Goal: Check status

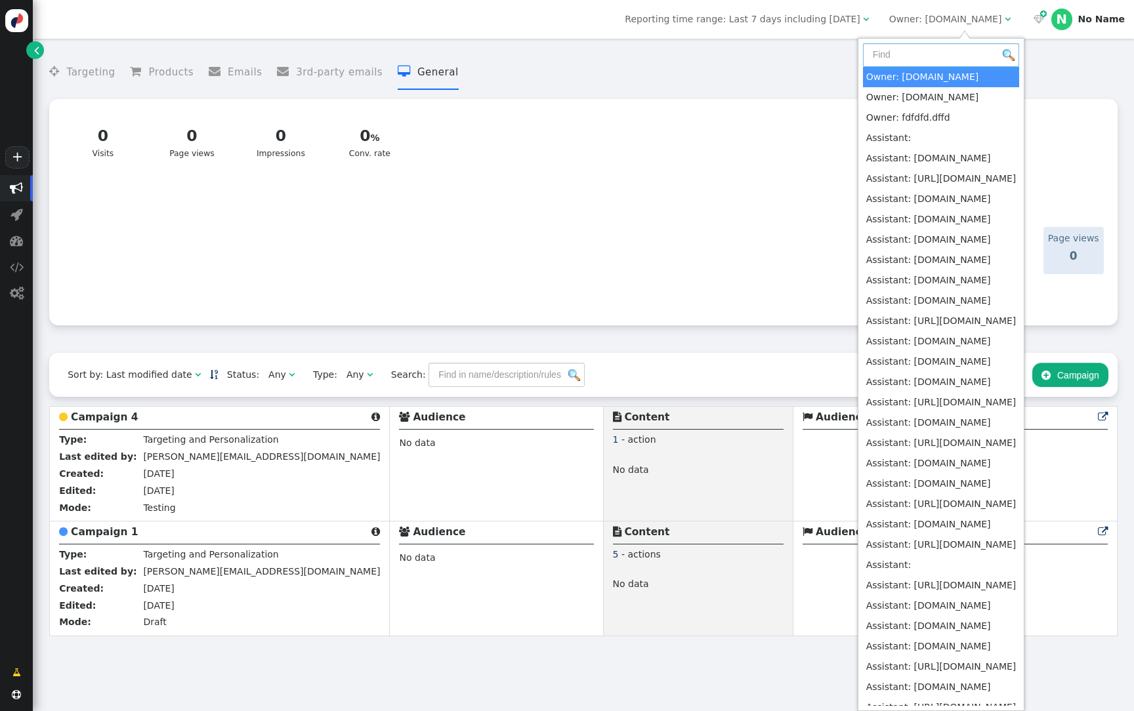
click at [949, 52] on input "text" at bounding box center [941, 55] width 157 height 24
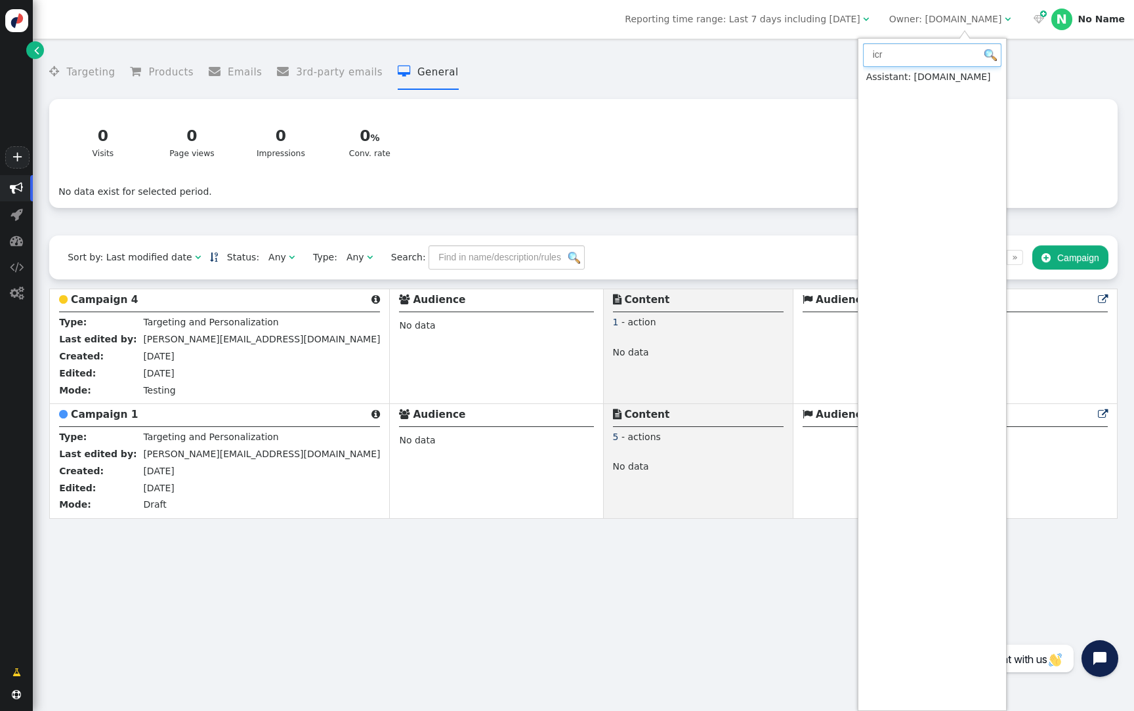
type input "icr"
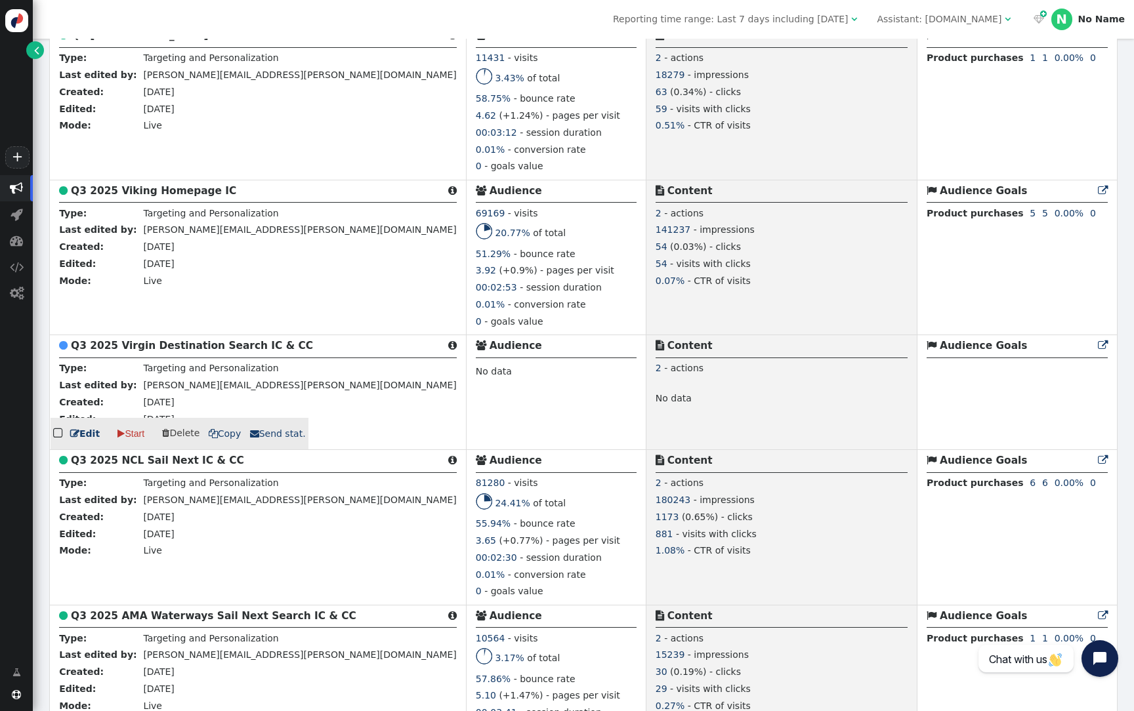
scroll to position [574, 0]
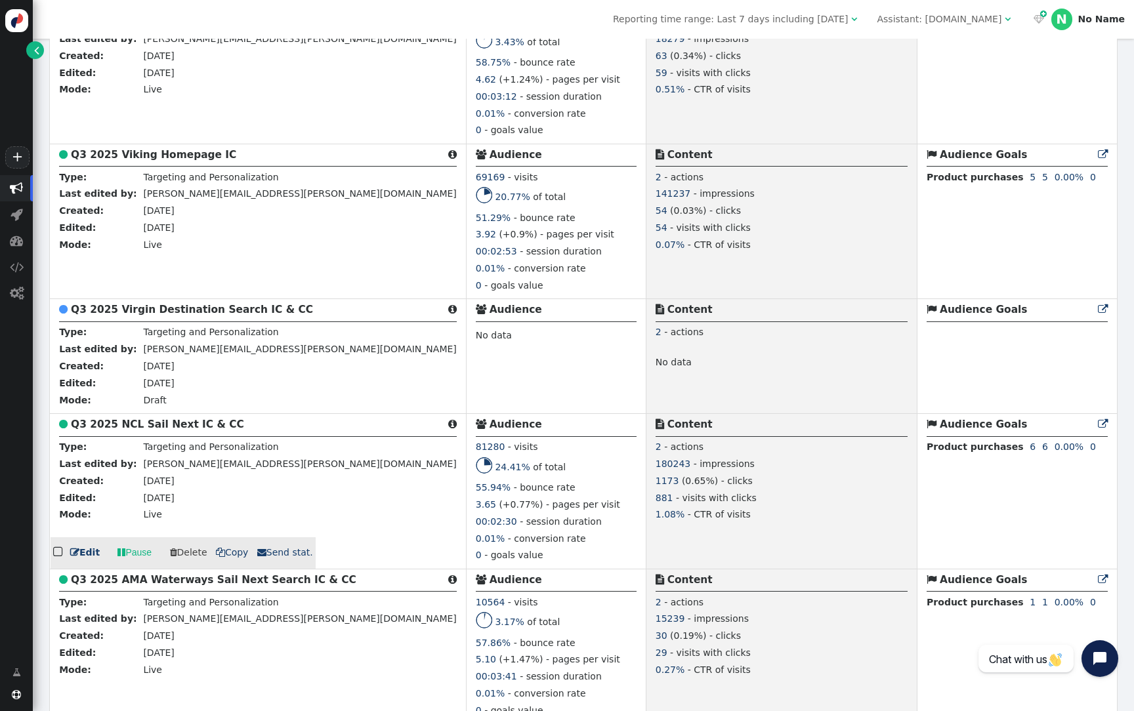
click at [191, 430] on b "Q3 2025 NCL Sail Next IC & CC" at bounding box center [157, 425] width 173 height 12
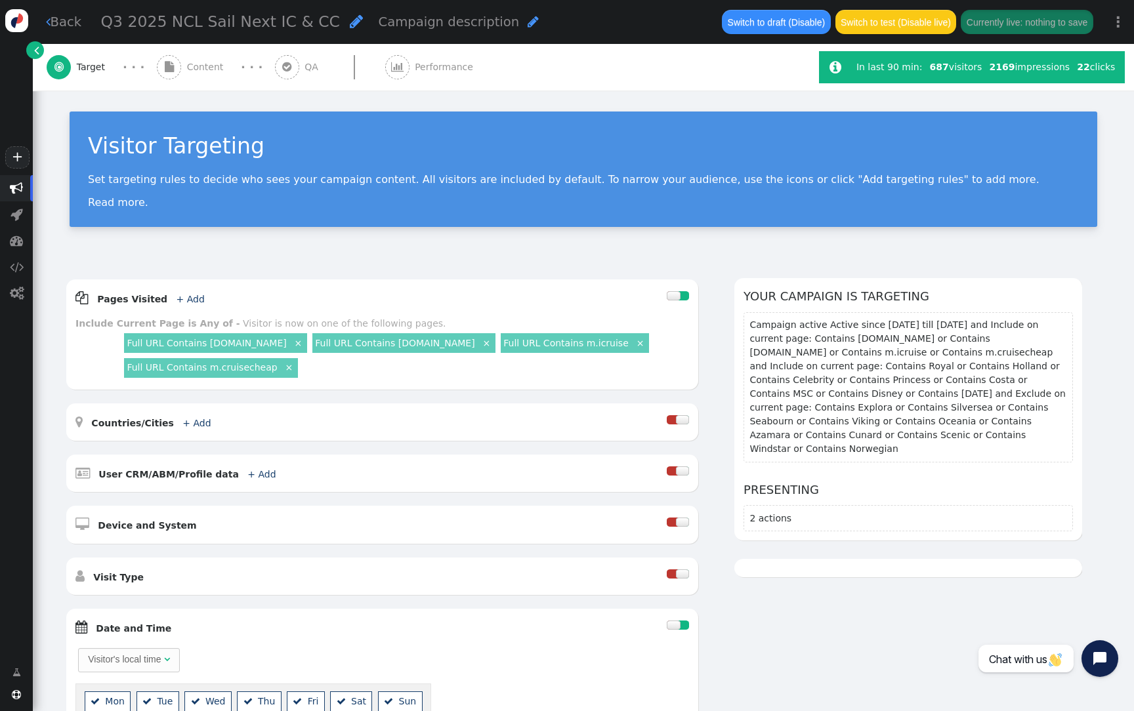
click at [416, 77] on div " Performance" at bounding box center [432, 67] width 94 height 47
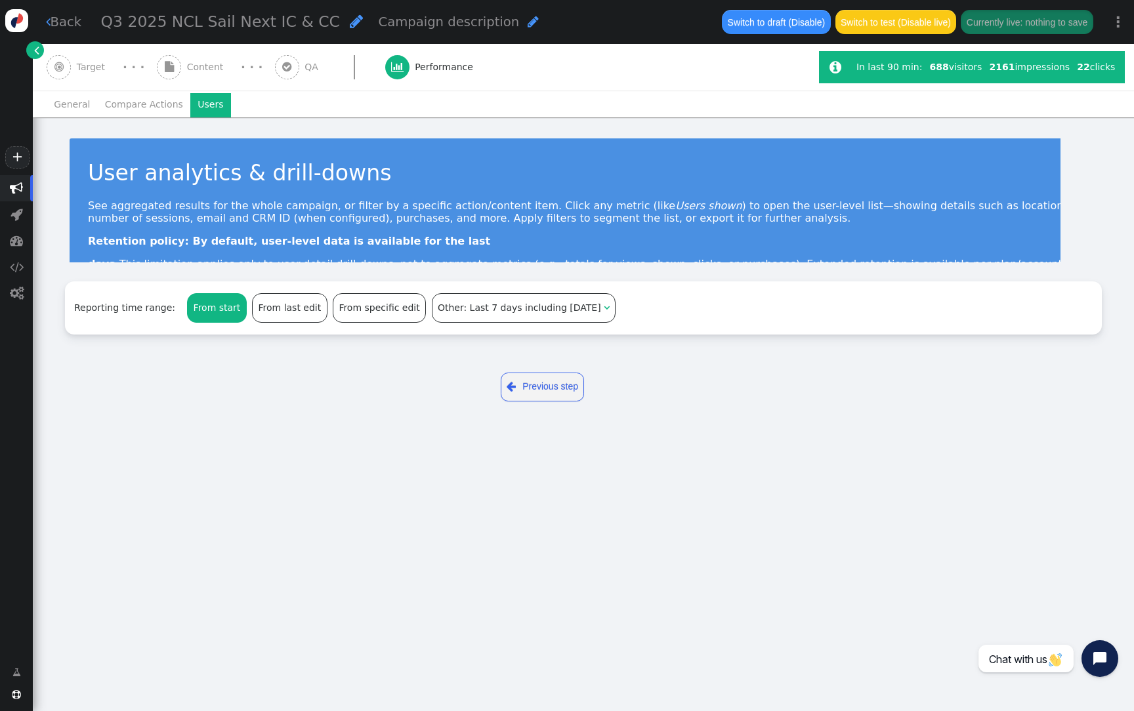
click at [200, 112] on li "Users" at bounding box center [210, 105] width 41 height 24
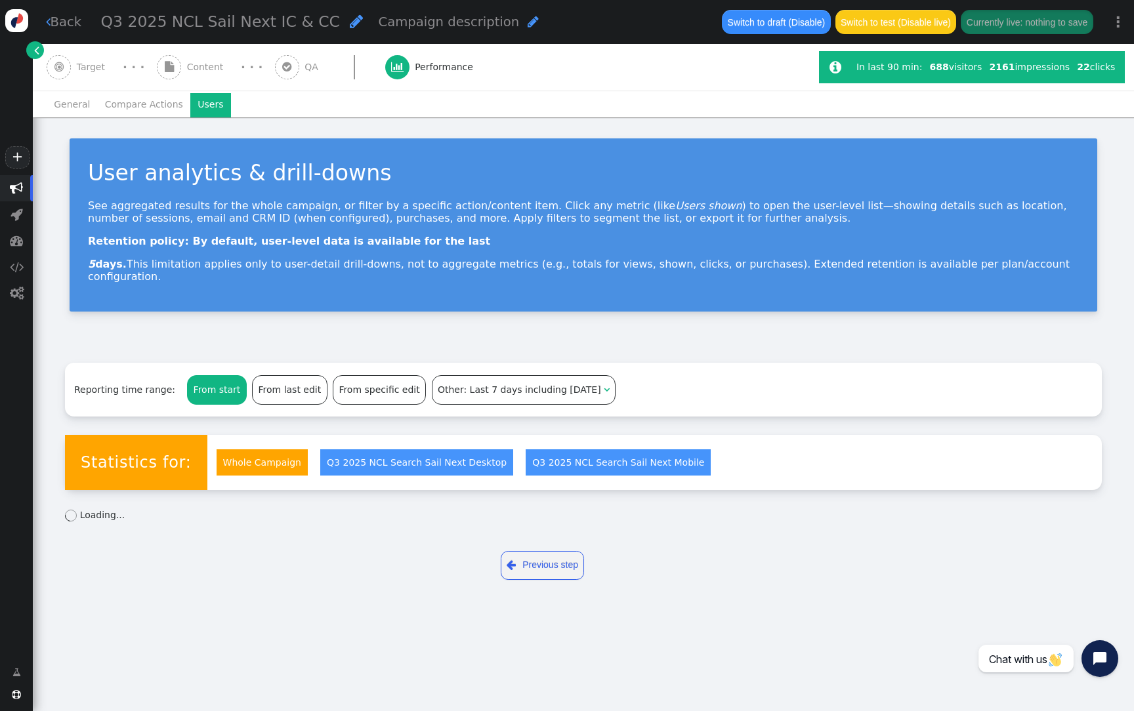
click at [438, 385] on span "Other: Last 7 days including [DATE]" at bounding box center [519, 390] width 163 height 10
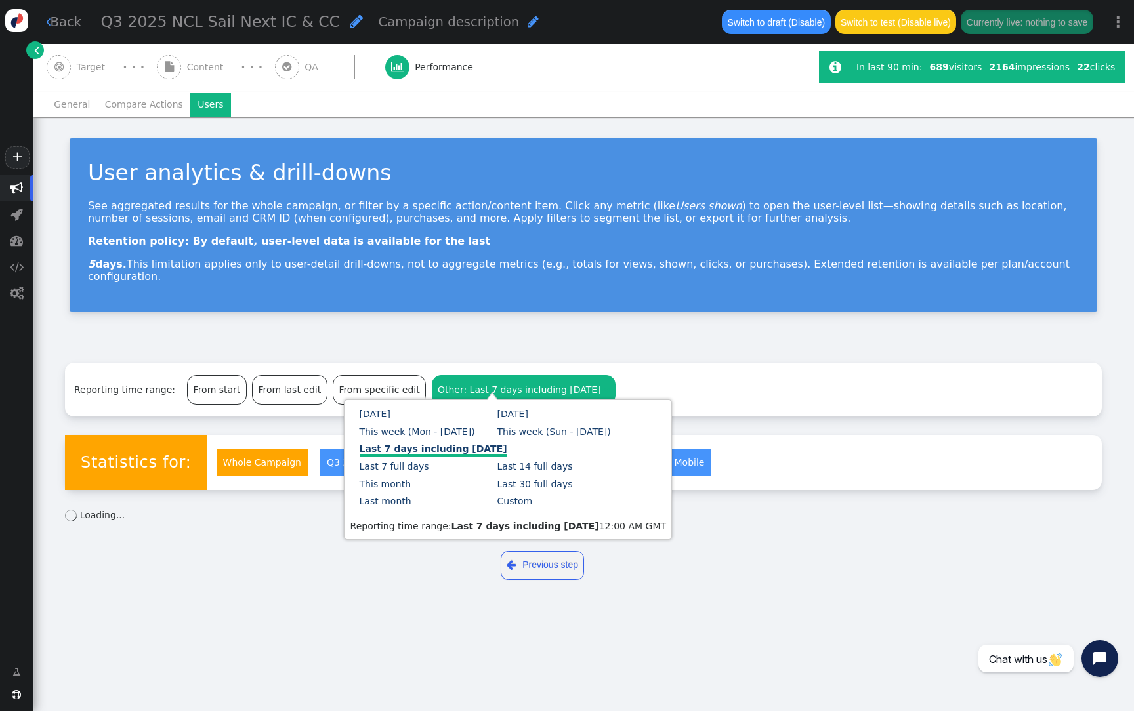
click at [488, 320] on div "User analytics & drill-downs See aggregated results for the whole campaign, or …" at bounding box center [583, 231] width 1101 height 228
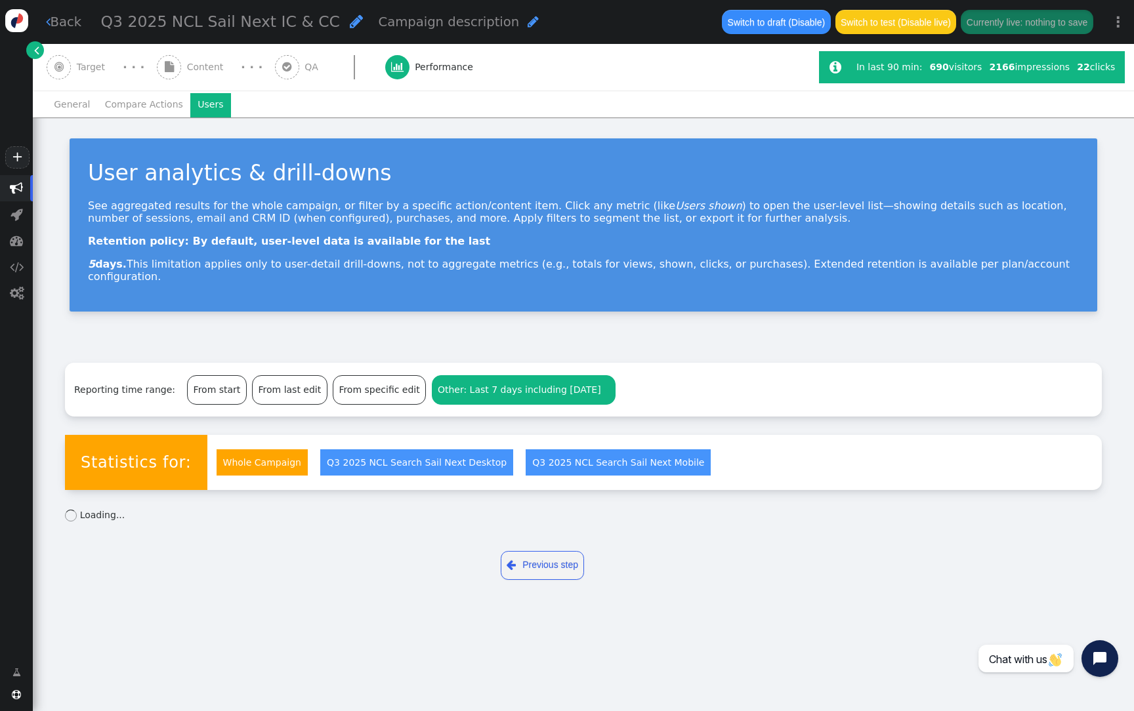
click at [207, 75] on div " Content" at bounding box center [193, 67] width 72 height 47
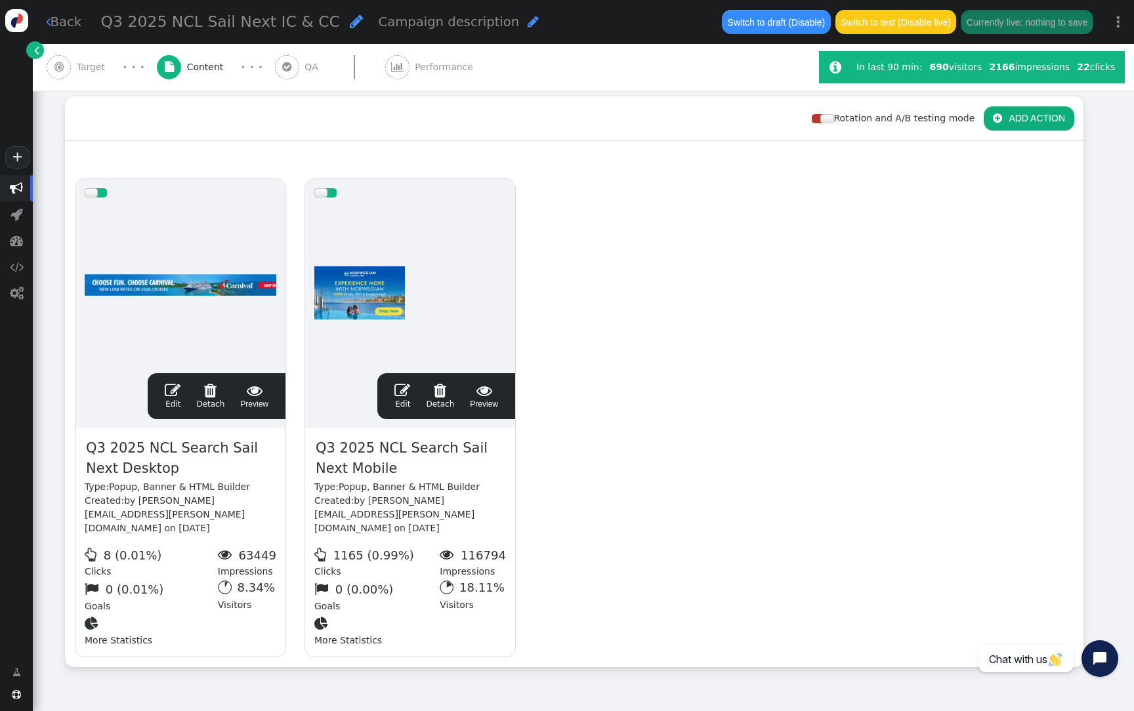
scroll to position [176, 0]
